Goal: Task Accomplishment & Management: Use online tool/utility

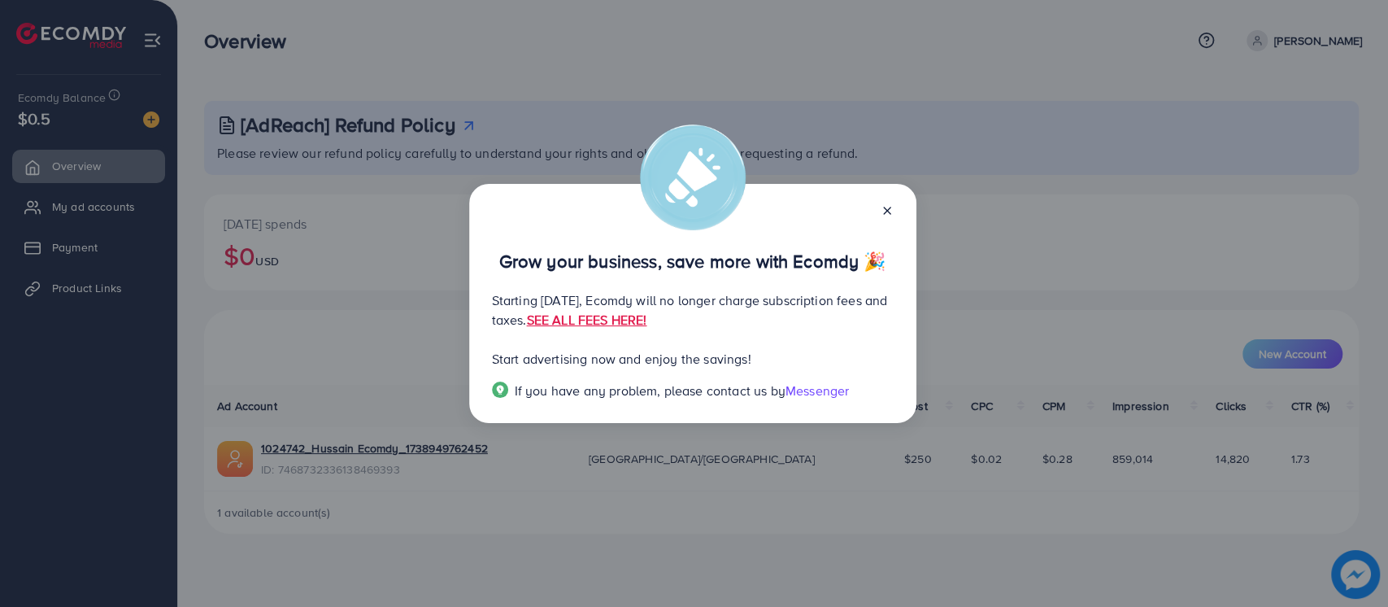
click at [883, 210] on icon at bounding box center [887, 210] width 13 height 13
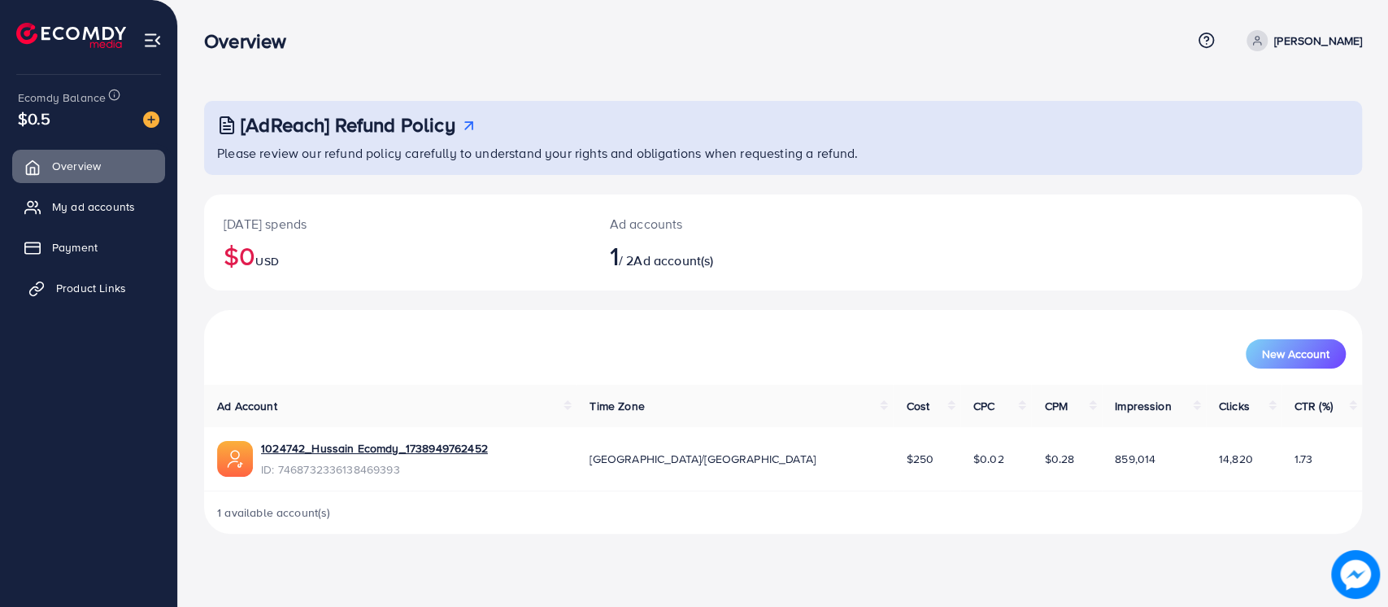
click at [107, 281] on span "Product Links" at bounding box center [91, 288] width 70 height 16
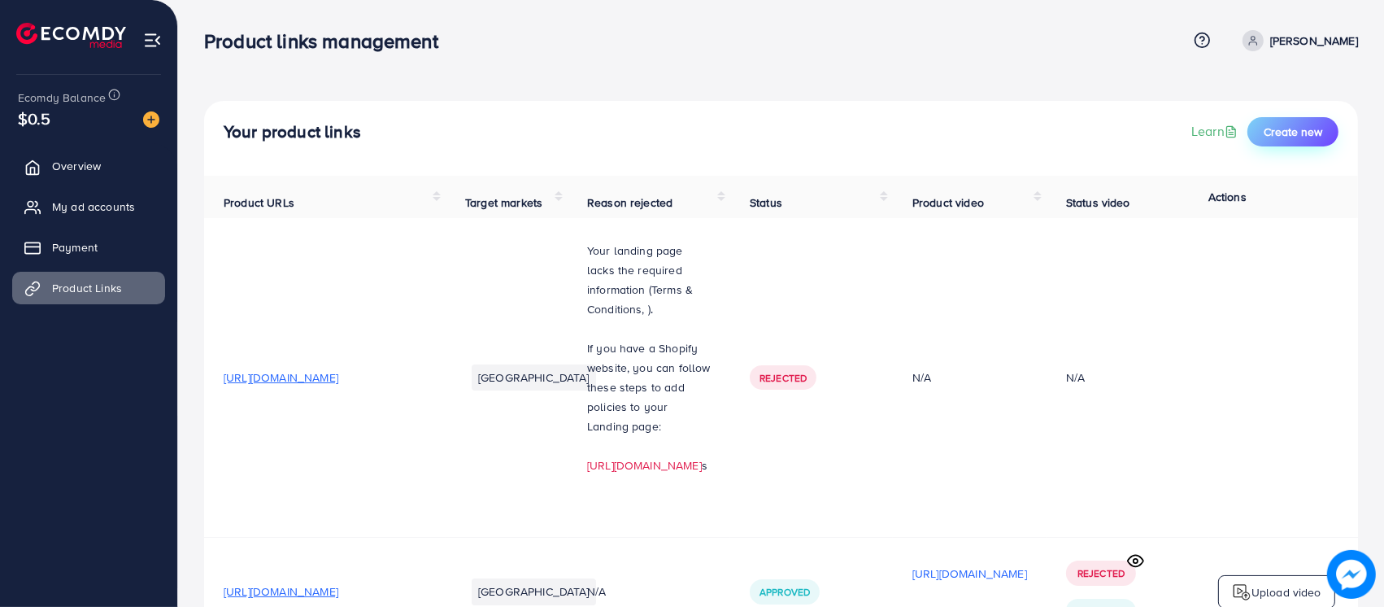
click at [1282, 132] on span "Create new" at bounding box center [1293, 132] width 59 height 16
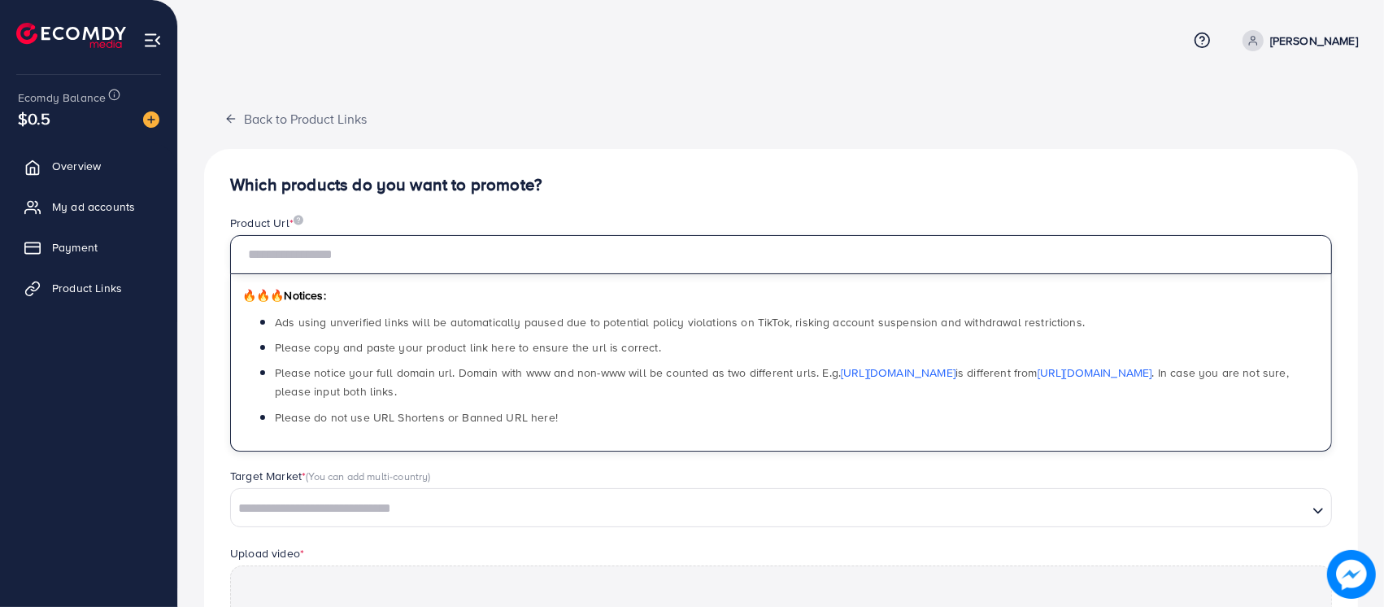
click at [363, 246] on input "text" at bounding box center [781, 254] width 1102 height 39
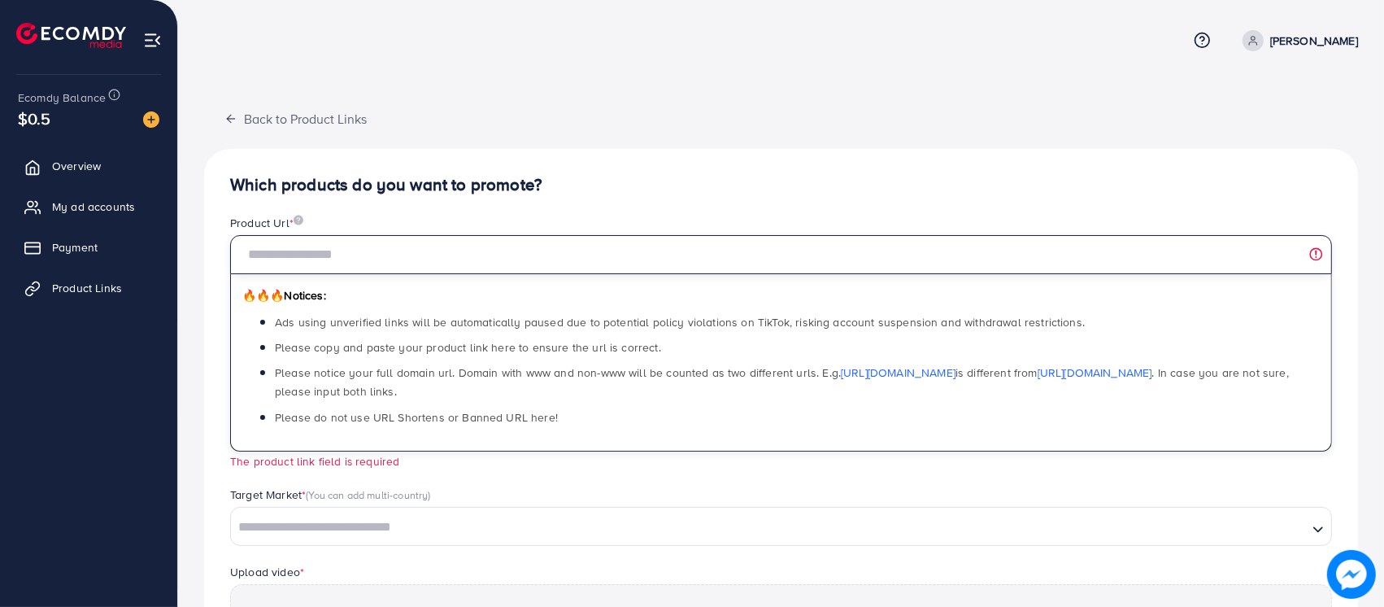
paste input "**********"
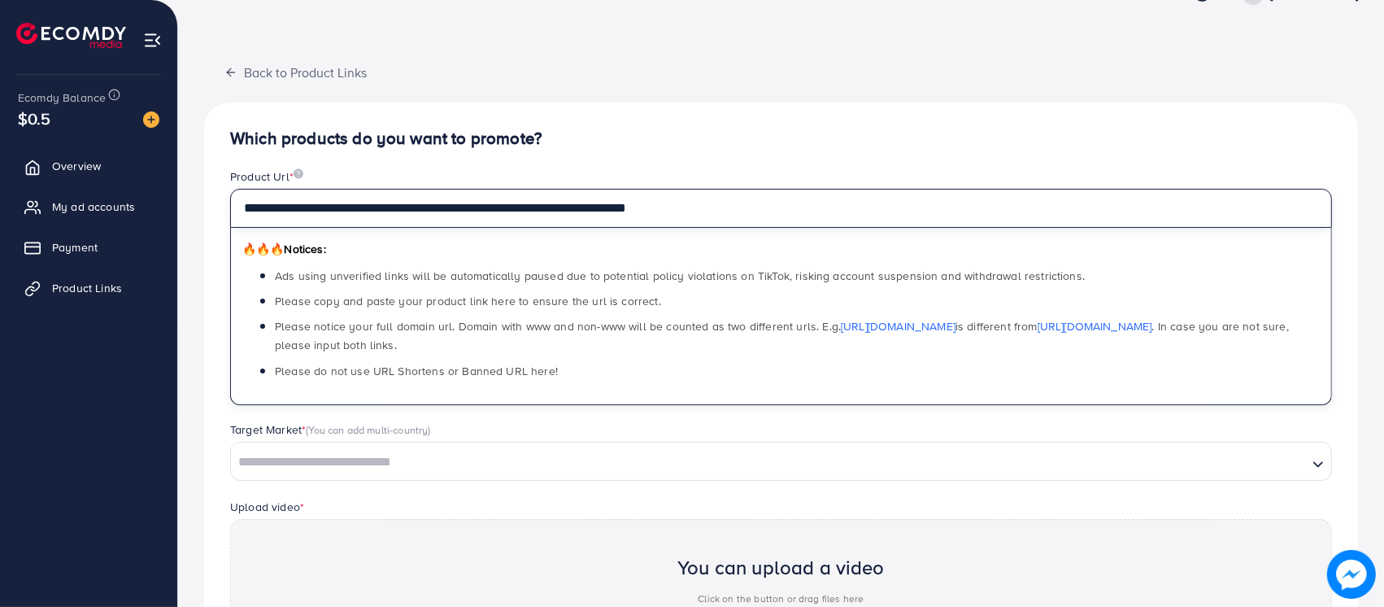
scroll to position [47, 0]
type input "**********"
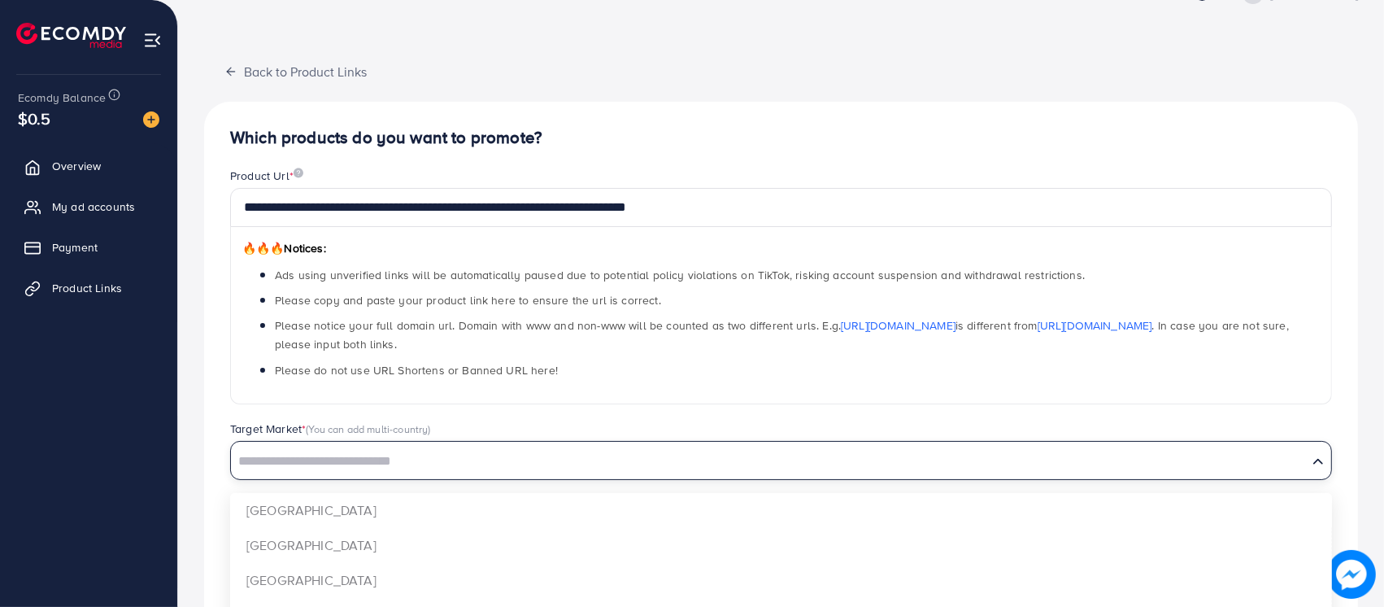
click at [423, 454] on input "Search for option" at bounding box center [769, 461] width 1073 height 25
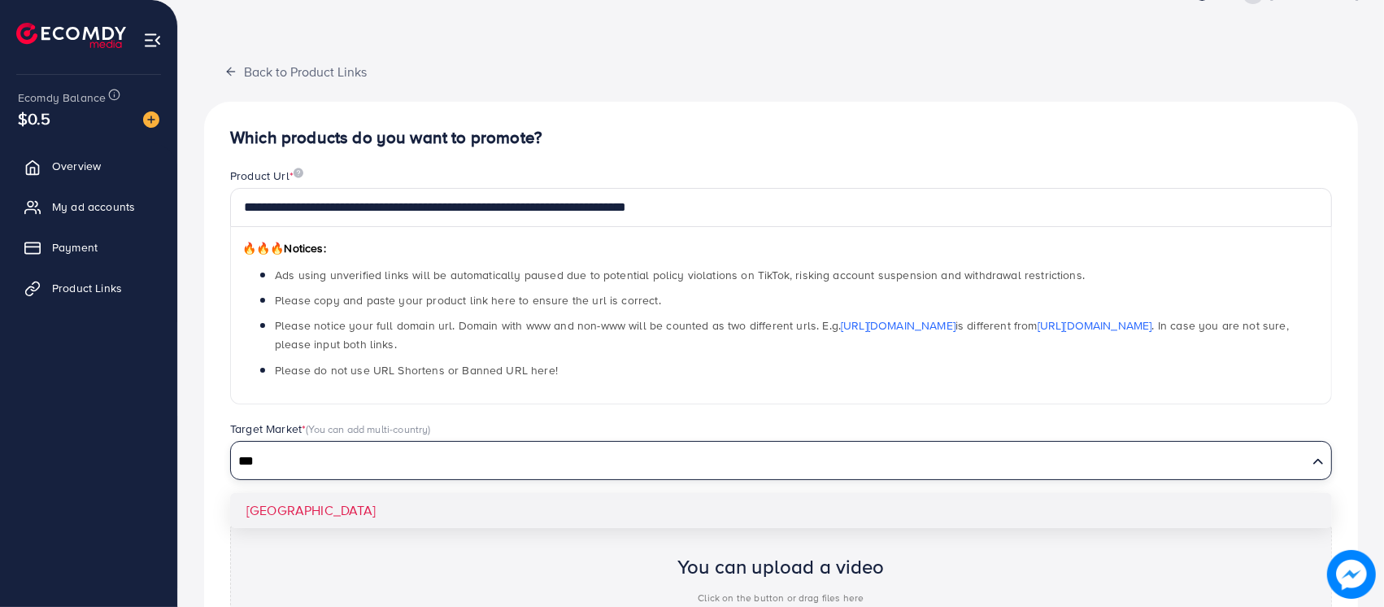
type input "***"
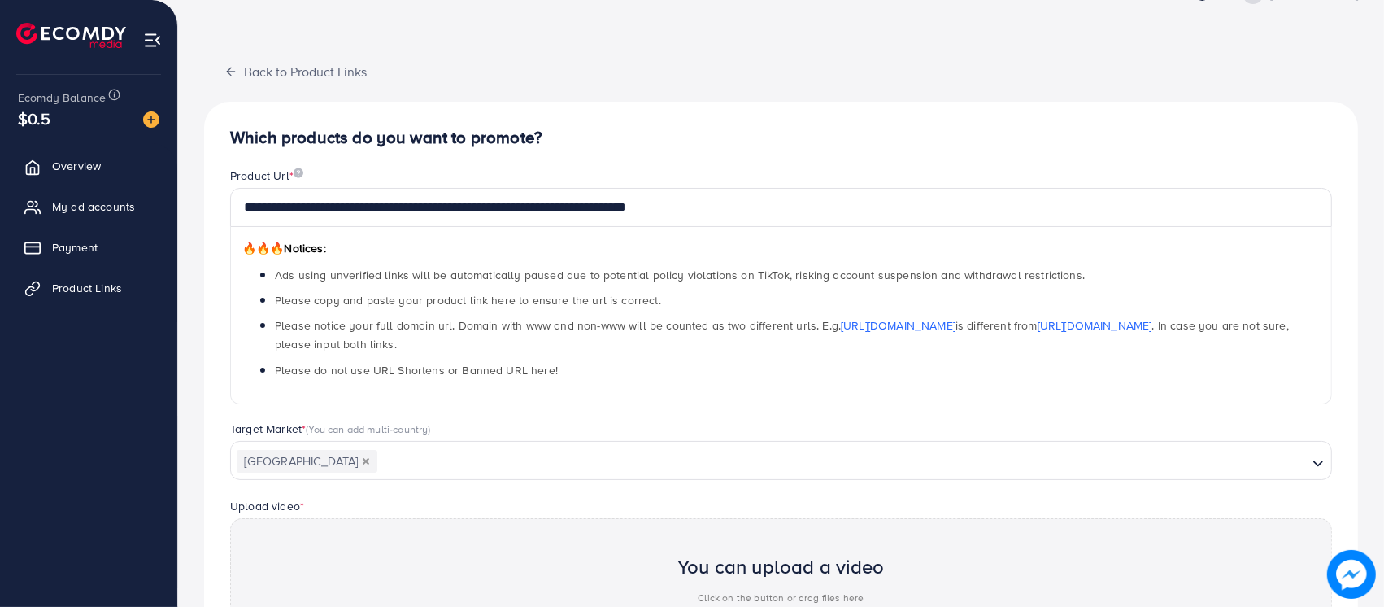
scroll to position [268, 0]
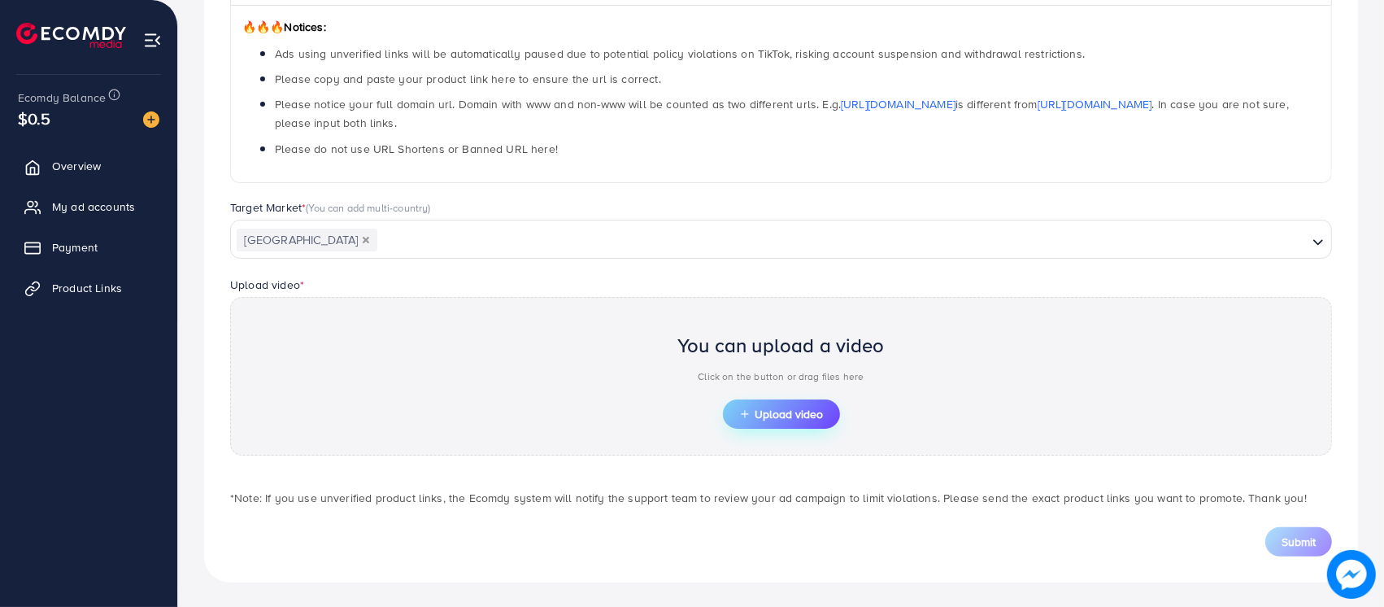
click at [749, 411] on span "Upload video" at bounding box center [781, 413] width 85 height 11
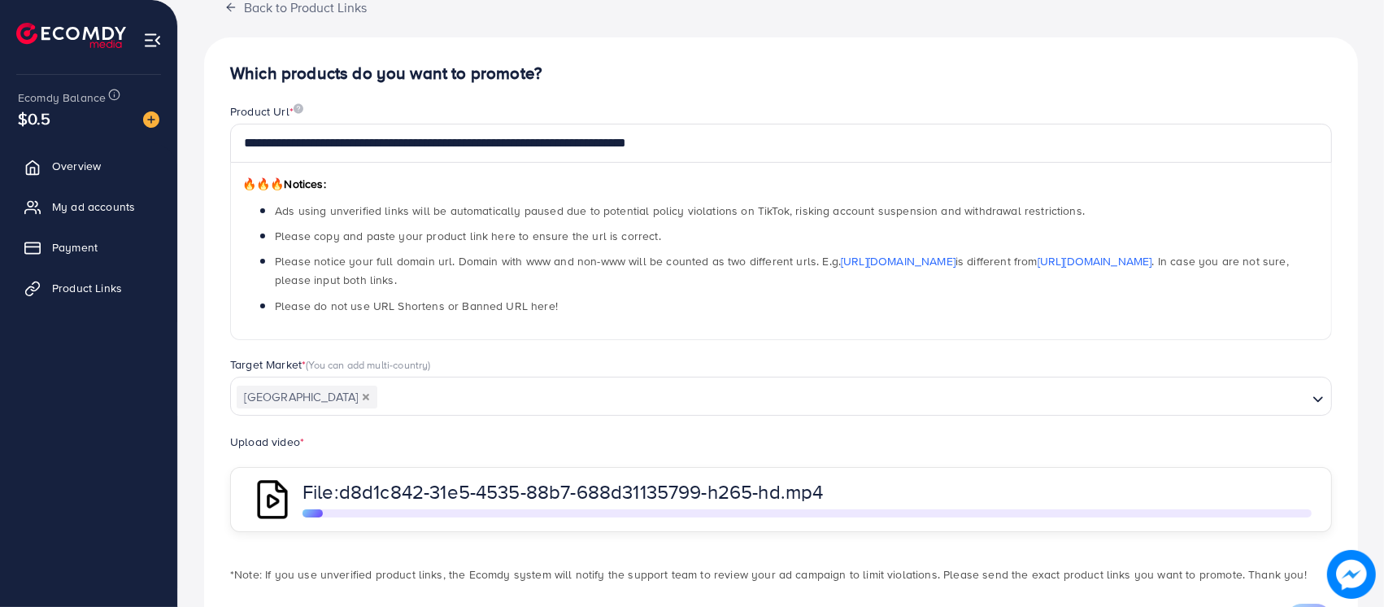
scroll to position [189, 0]
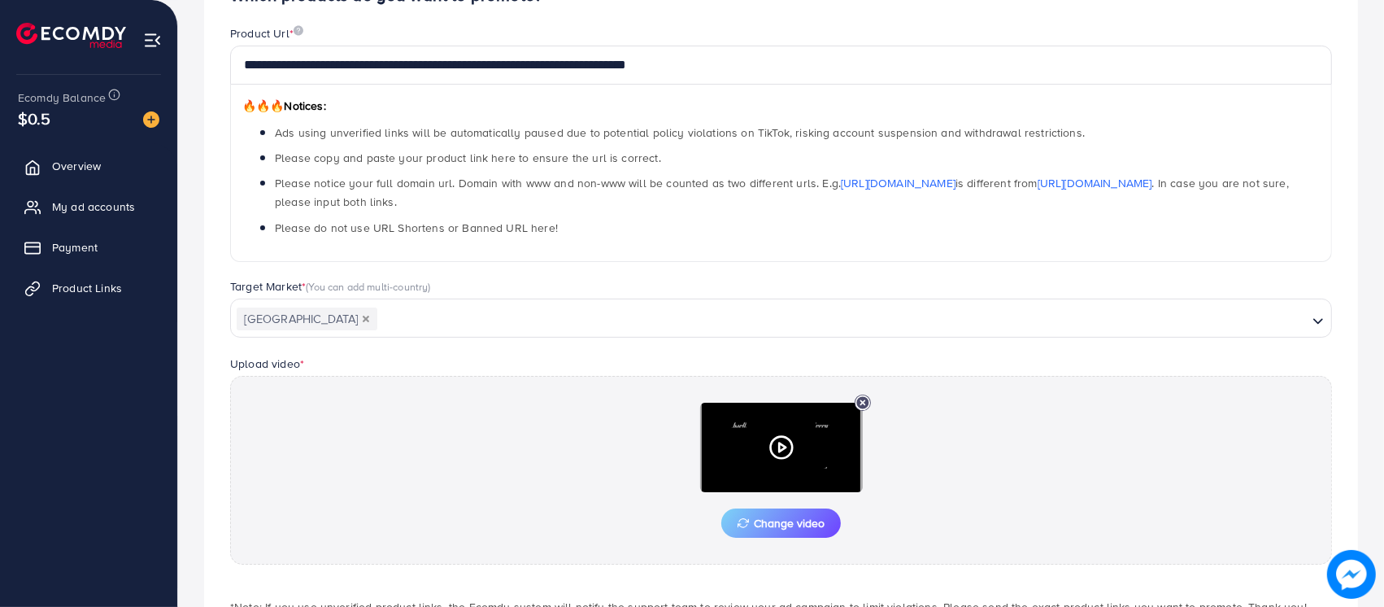
click at [859, 402] on icon at bounding box center [863, 402] width 16 height 16
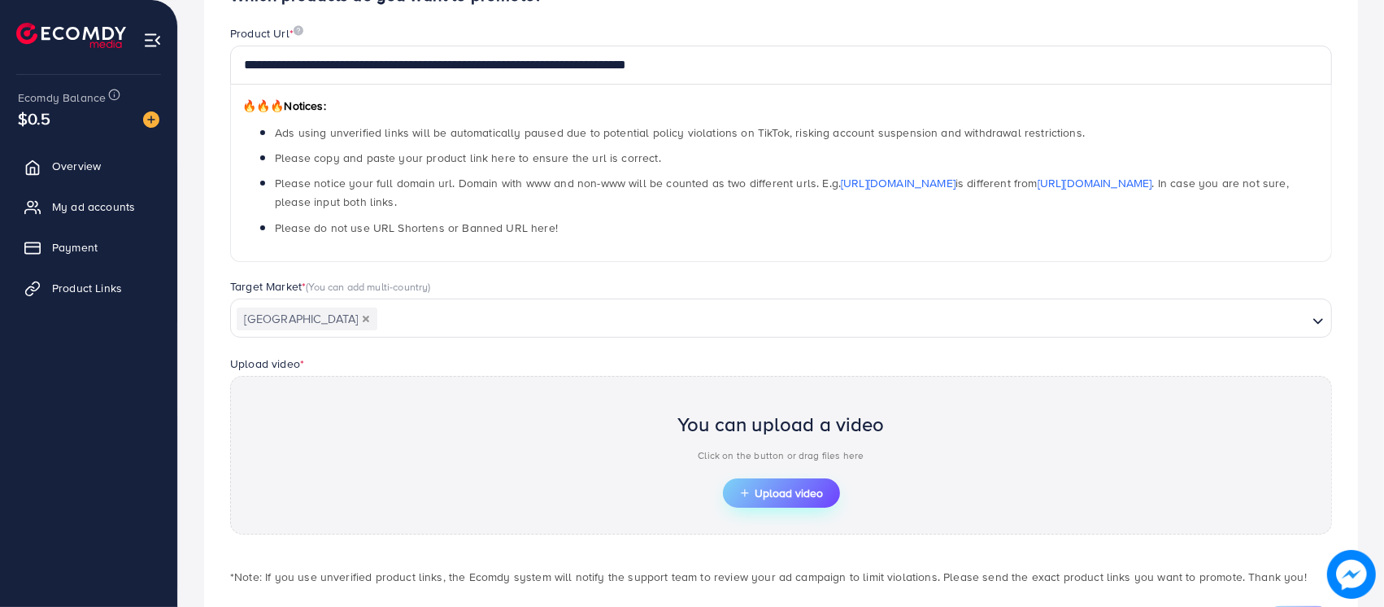
click at [782, 487] on span "Upload video" at bounding box center [781, 492] width 85 height 11
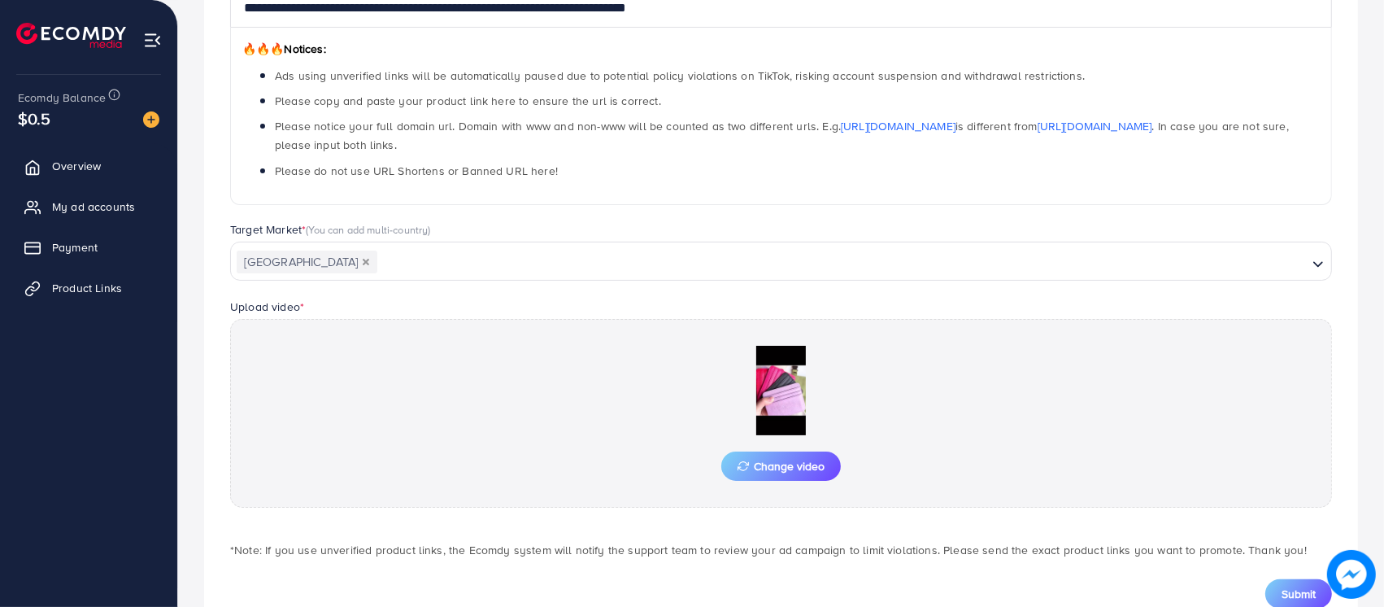
scroll to position [247, 0]
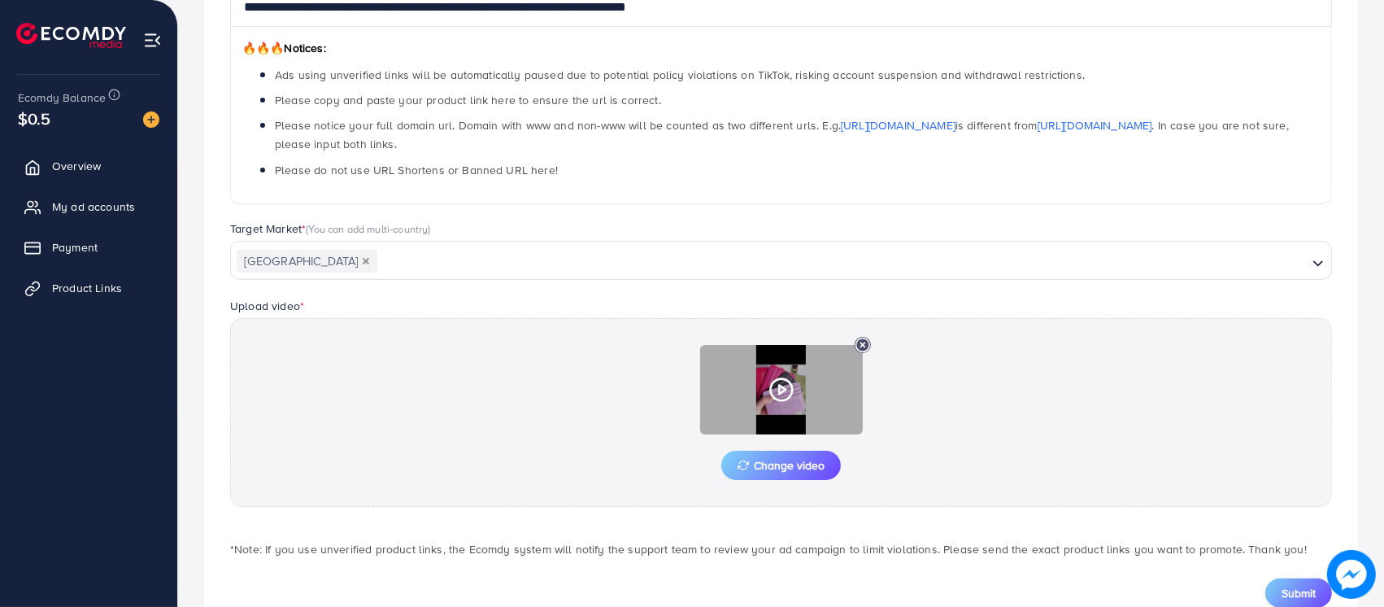
click at [781, 388] on icon at bounding box center [781, 390] width 26 height 26
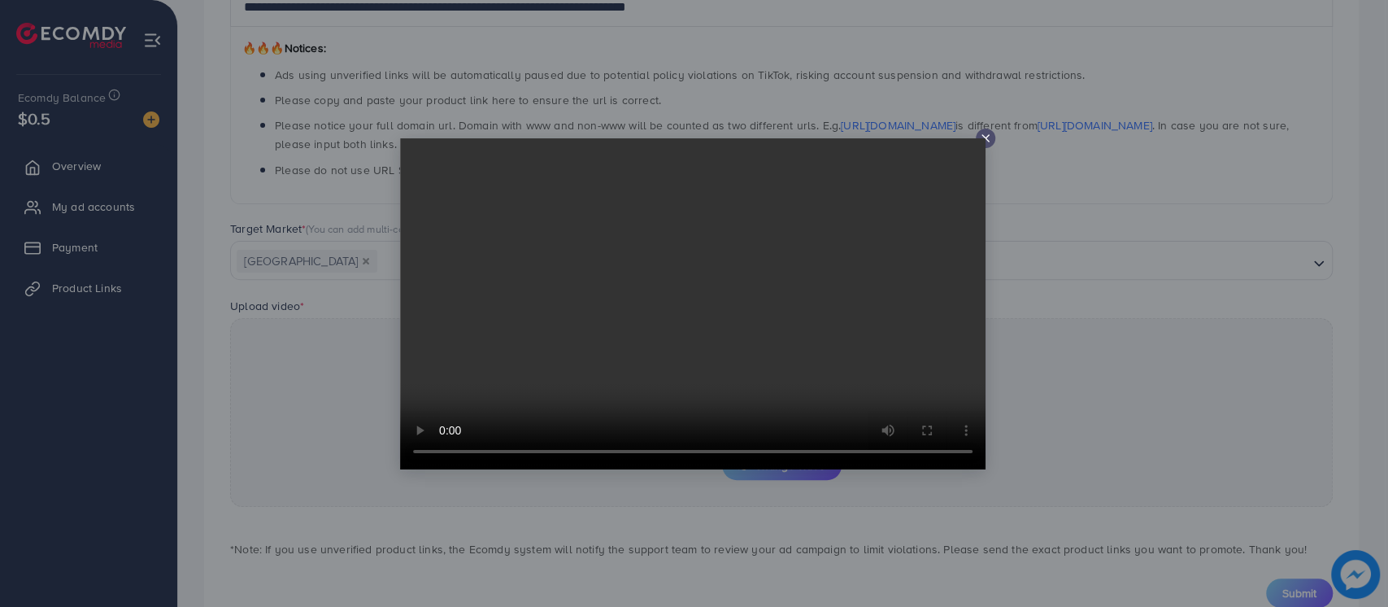
click at [987, 139] on icon at bounding box center [985, 138] width 13 height 13
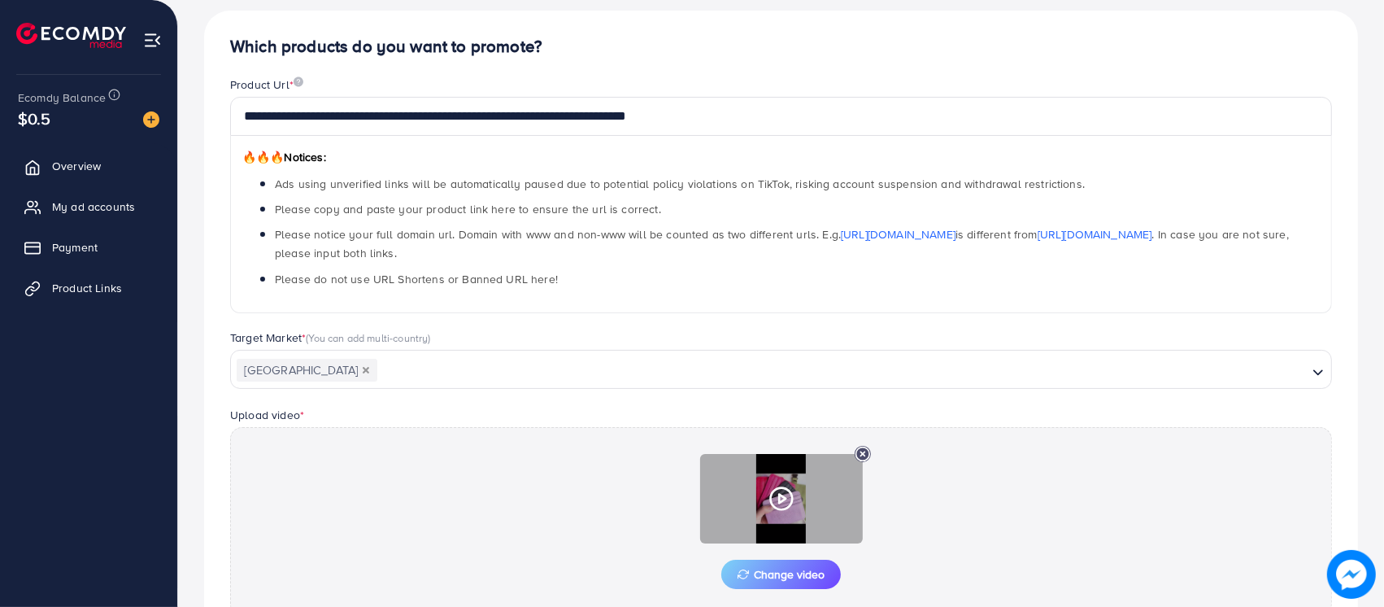
scroll to position [299, 0]
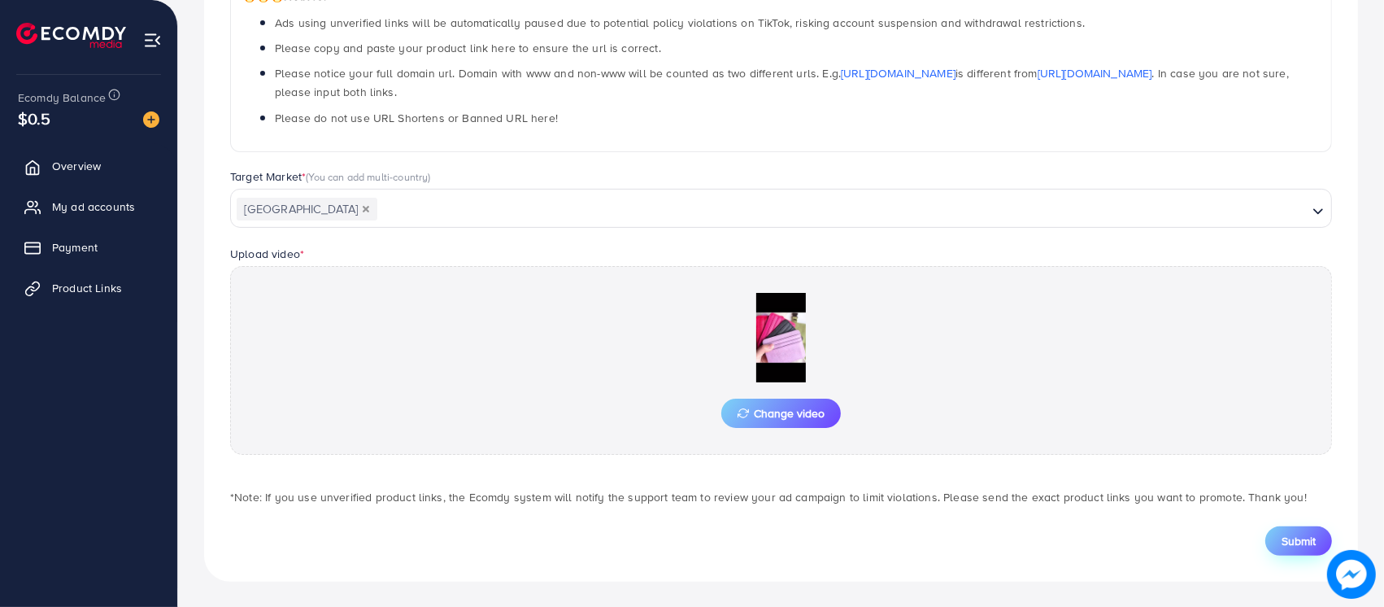
click at [1317, 539] on button "Submit" at bounding box center [1298, 540] width 67 height 29
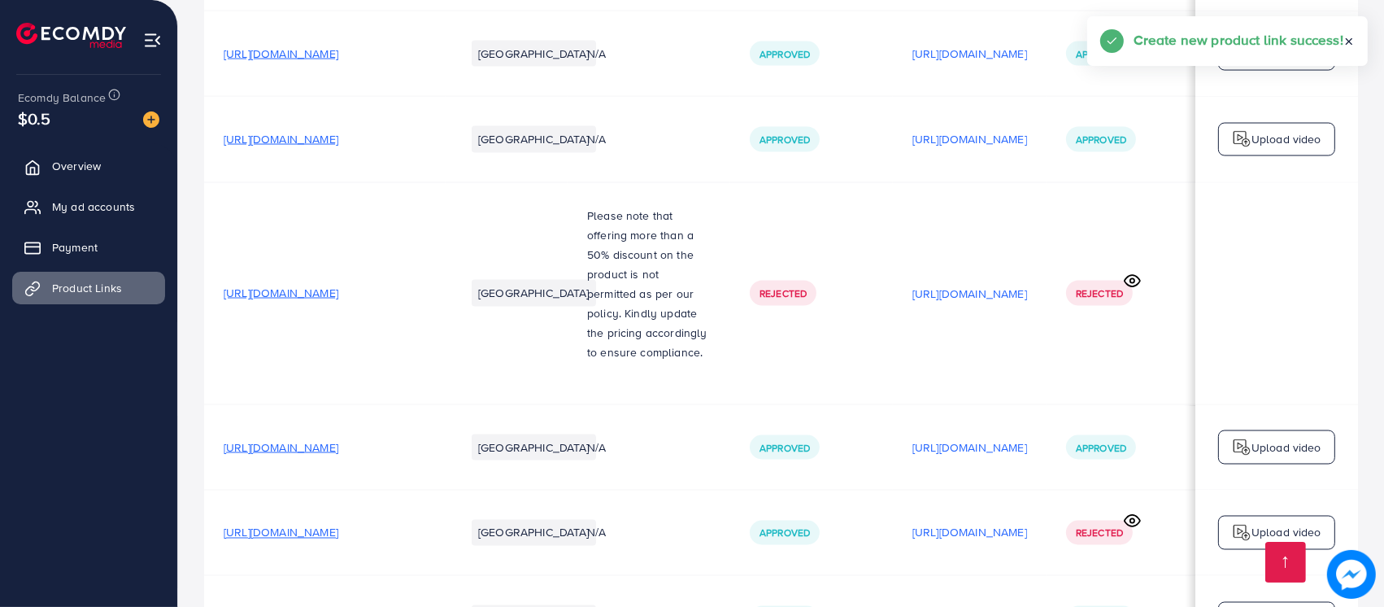
scroll to position [2834, 0]
